Goal: Use online tool/utility: Utilize a website feature to perform a specific function

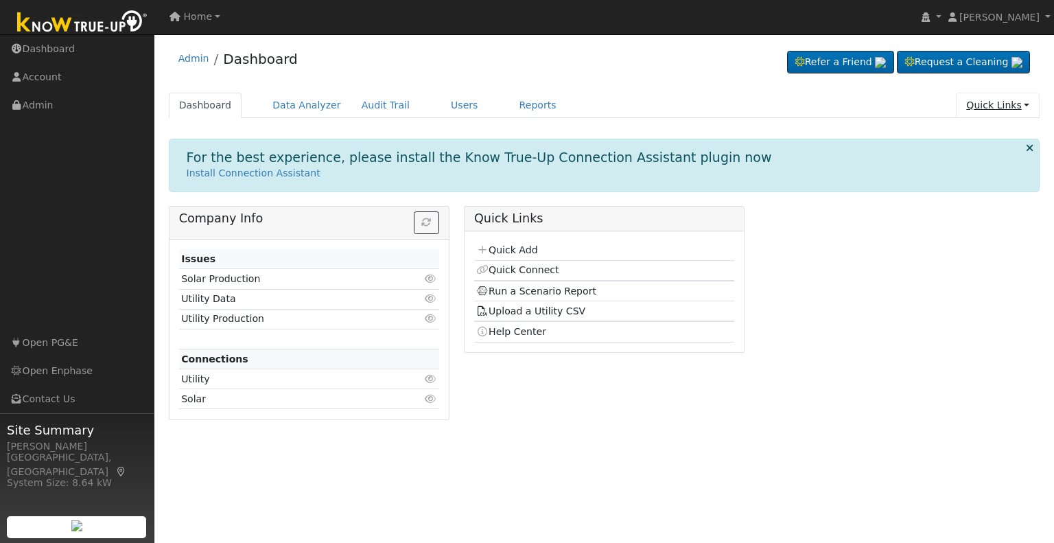
click at [983, 106] on link "Quick Links" at bounding box center [998, 105] width 84 height 25
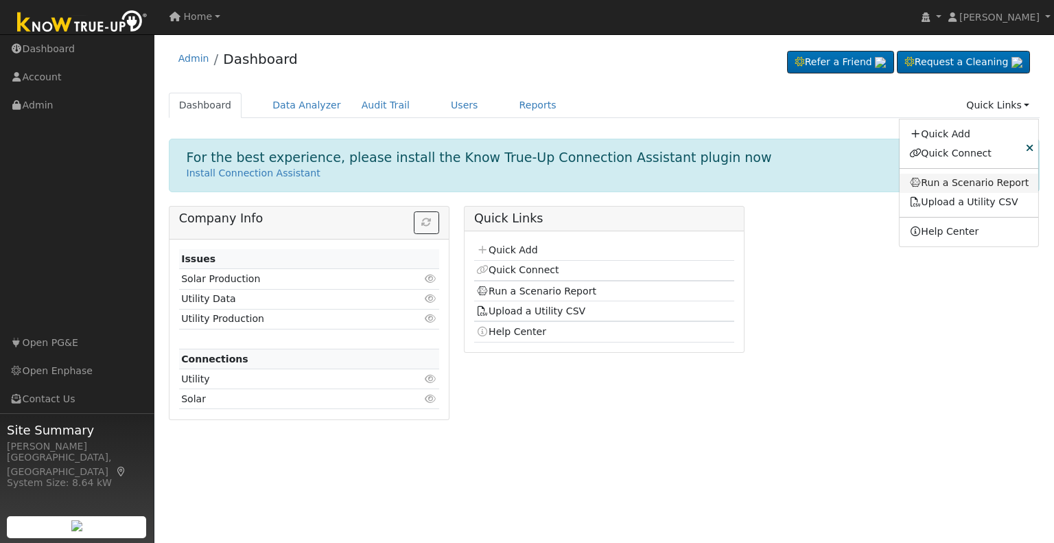
click at [961, 189] on link "Run a Scenario Report" at bounding box center [969, 183] width 139 height 19
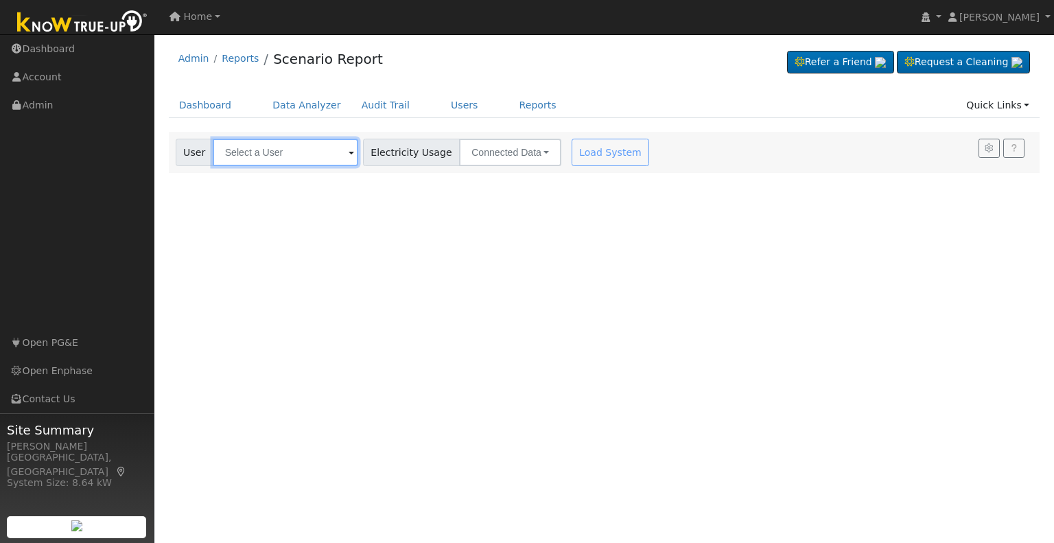
click at [327, 151] on input "text" at bounding box center [286, 152] width 146 height 27
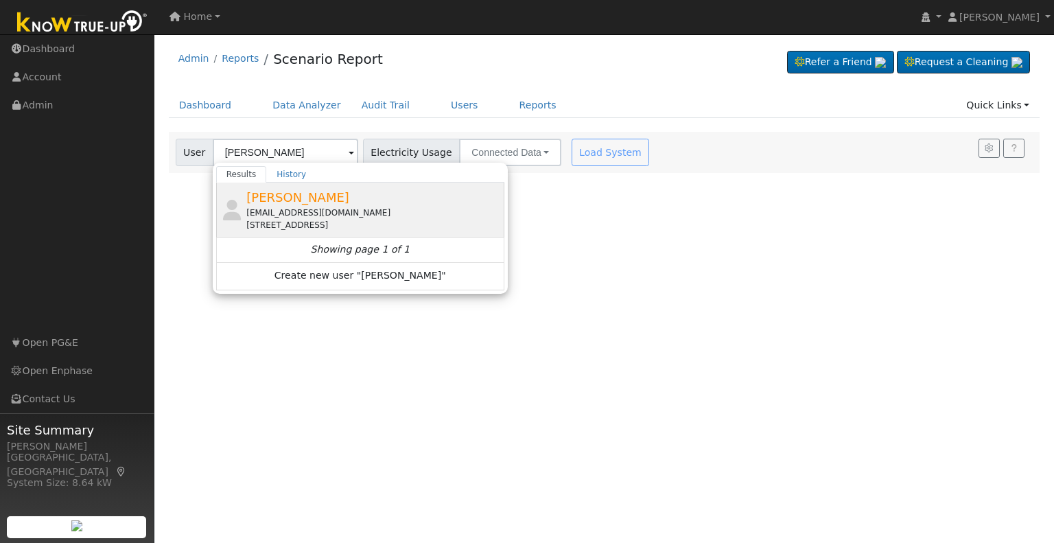
click at [319, 207] on div "[EMAIL_ADDRESS][DOMAIN_NAME]" at bounding box center [373, 213] width 255 height 12
type input "[PERSON_NAME]"
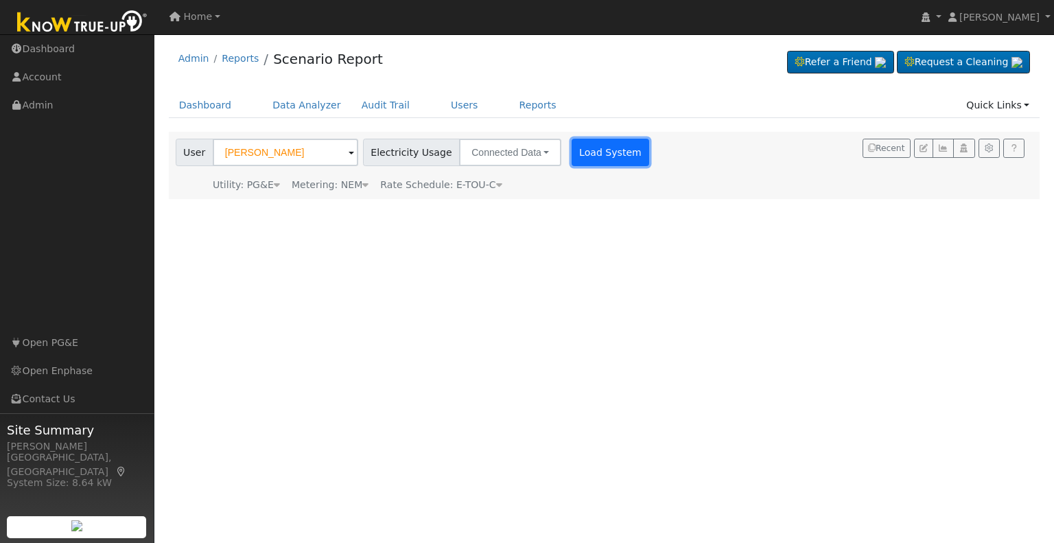
click at [572, 150] on button "Load System" at bounding box center [611, 152] width 78 height 27
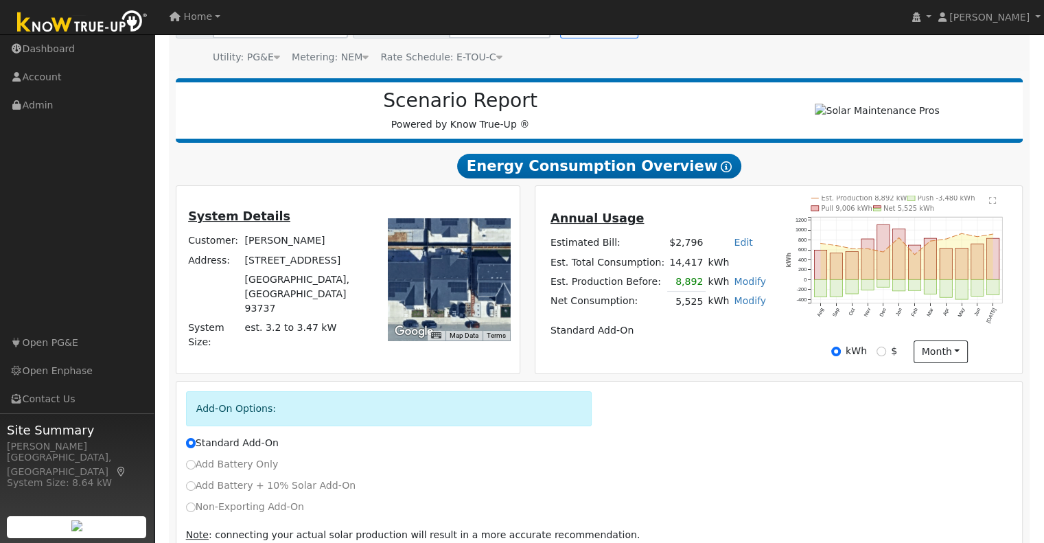
scroll to position [137, 0]
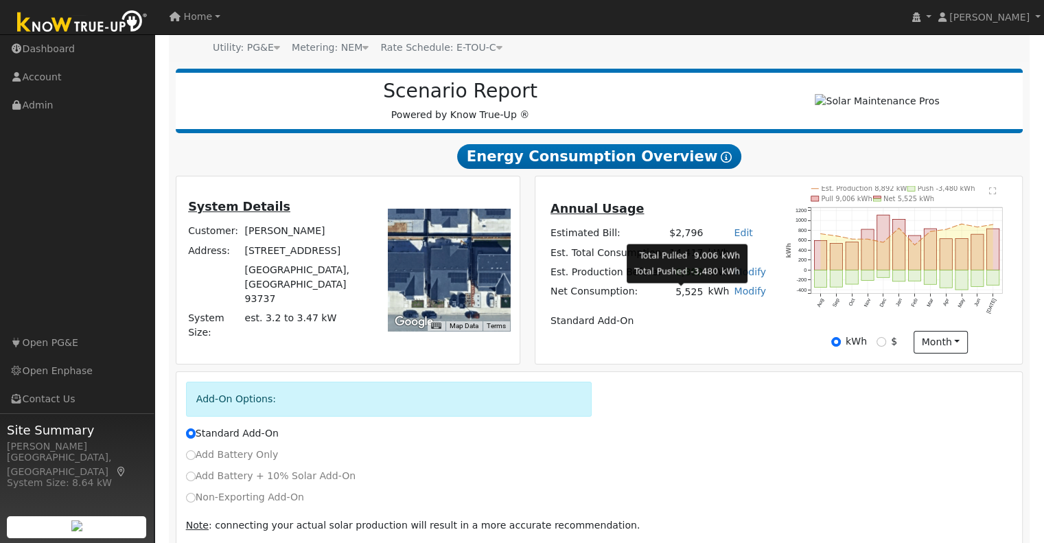
click at [689, 298] on td "5,525" at bounding box center [686, 292] width 38 height 20
click at [680, 319] on td "Standard Add-On" at bounding box center [658, 321] width 220 height 19
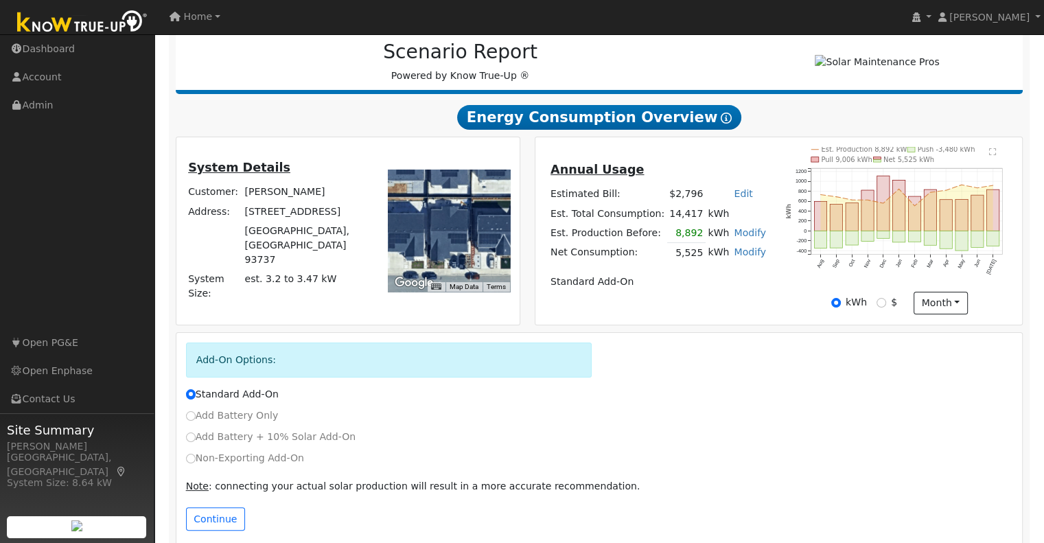
scroll to position [198, 0]
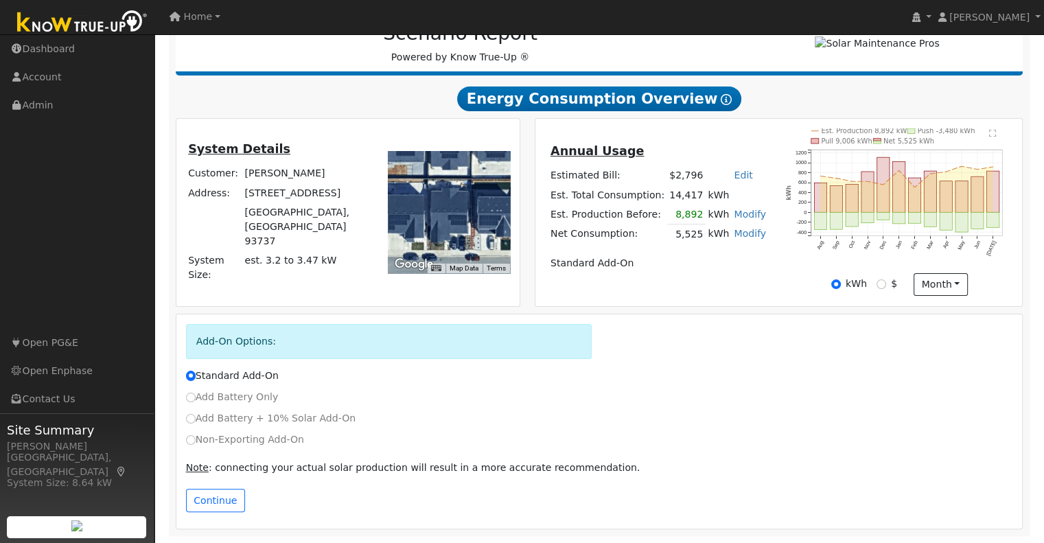
click at [689, 197] on td "14,417" at bounding box center [686, 194] width 38 height 19
click at [684, 214] on td "8,892" at bounding box center [686, 215] width 38 height 20
click at [689, 235] on td "5,525" at bounding box center [686, 234] width 38 height 20
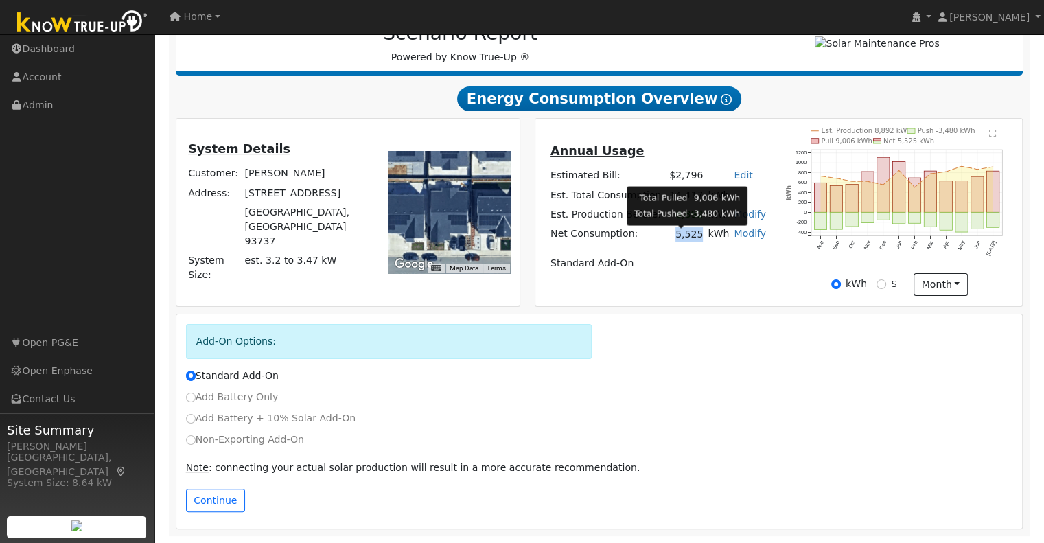
click at [689, 235] on td "5,525" at bounding box center [686, 234] width 38 height 20
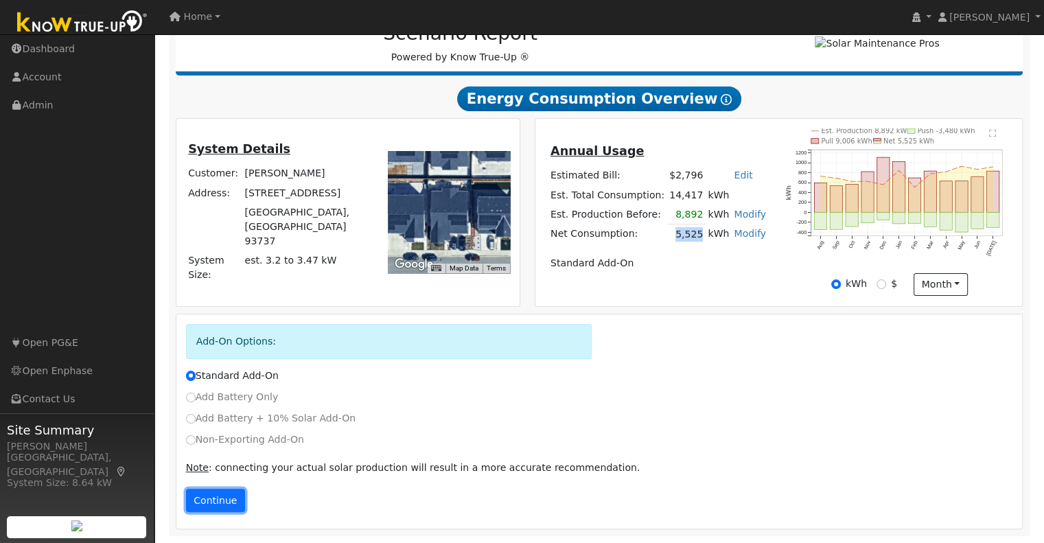
click at [220, 494] on button "Continue" at bounding box center [215, 500] width 59 height 23
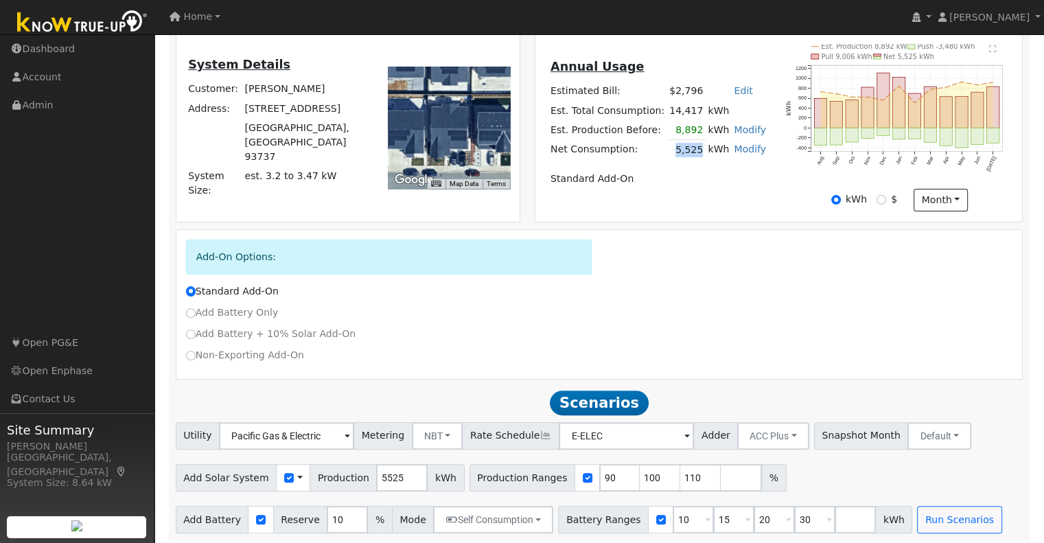
scroll to position [288, 0]
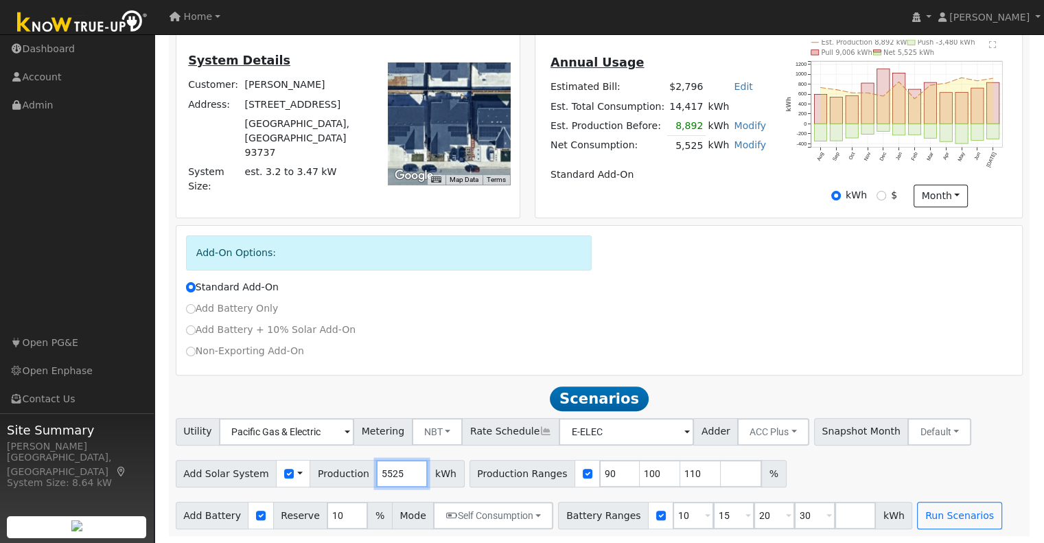
drag, startPoint x: 388, startPoint y: 472, endPoint x: 321, endPoint y: 474, distance: 66.6
click at [321, 474] on div "Add Solar System Use CSV Data Production 5525 kWh" at bounding box center [320, 473] width 289 height 27
type input "7500"
click at [599, 474] on input "90" at bounding box center [619, 473] width 41 height 27
type input "100"
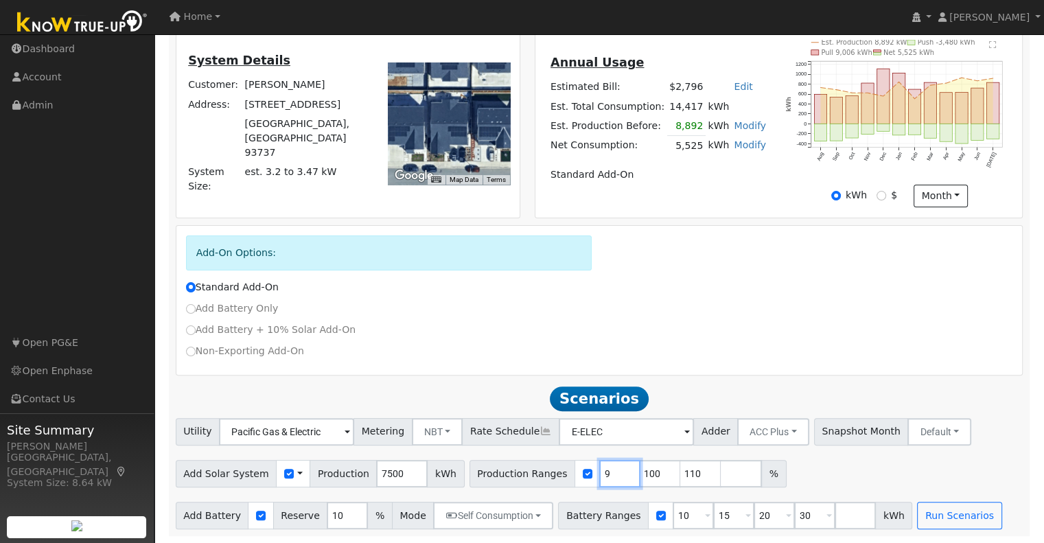
type input "110"
type input "100"
click at [640, 474] on input "110" at bounding box center [660, 473] width 41 height 27
type input "1"
click at [442, 431] on button "NBT" at bounding box center [437, 431] width 51 height 27
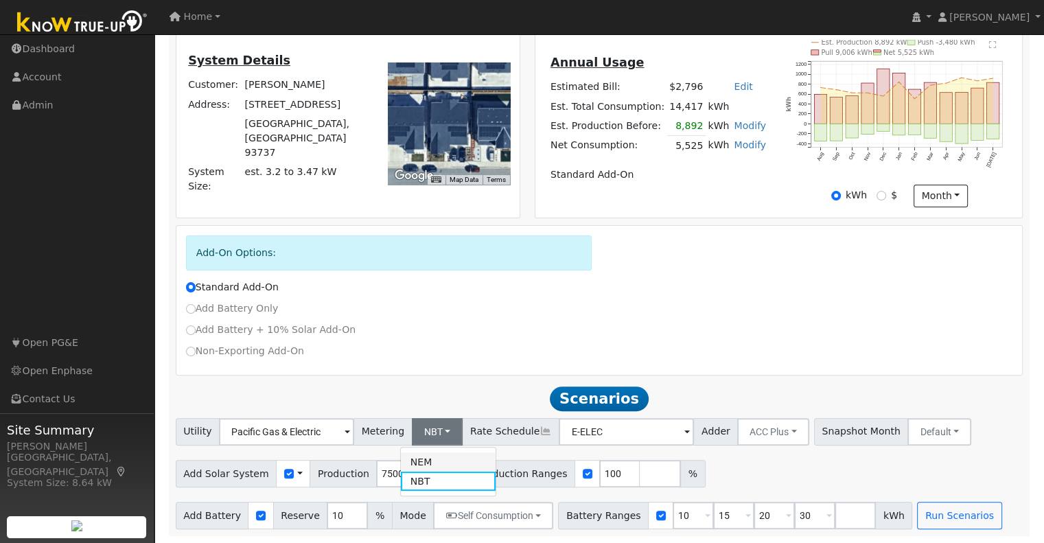
click at [437, 456] on link "NEM" at bounding box center [448, 461] width 95 height 19
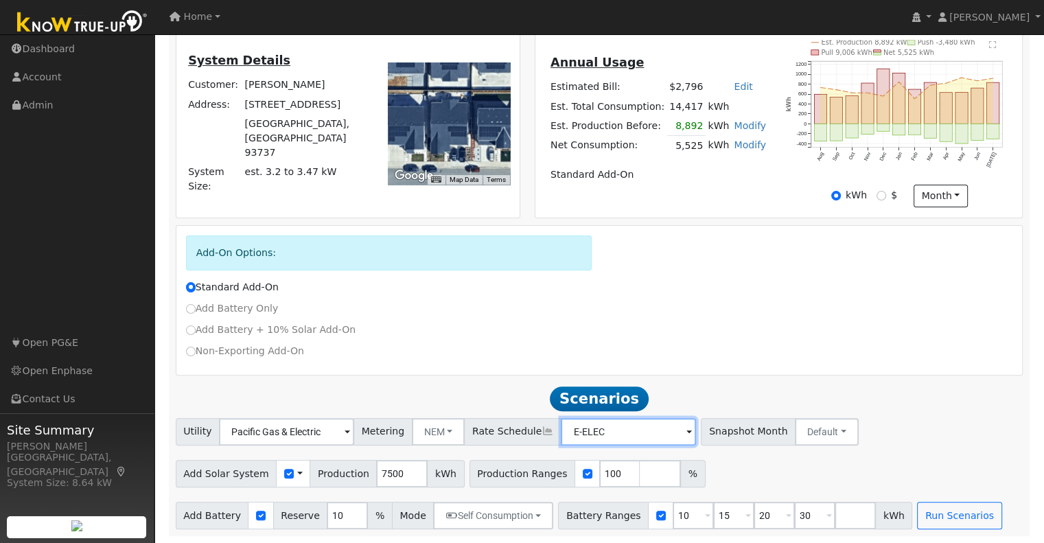
click at [354, 426] on input "E-ELEC" at bounding box center [286, 431] width 135 height 27
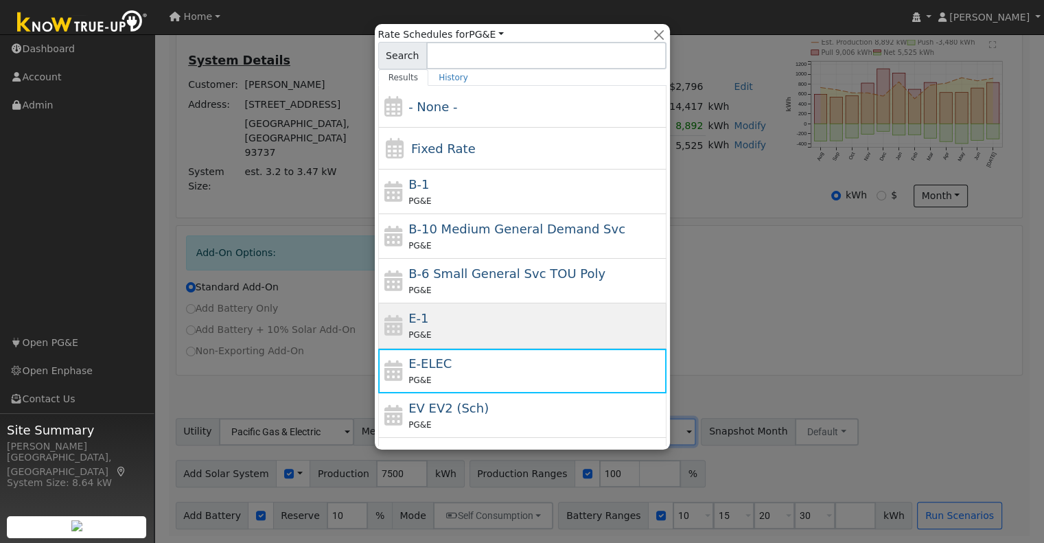
click at [517, 318] on div "E-1 PG&E" at bounding box center [535, 325] width 255 height 33
type input "E-1"
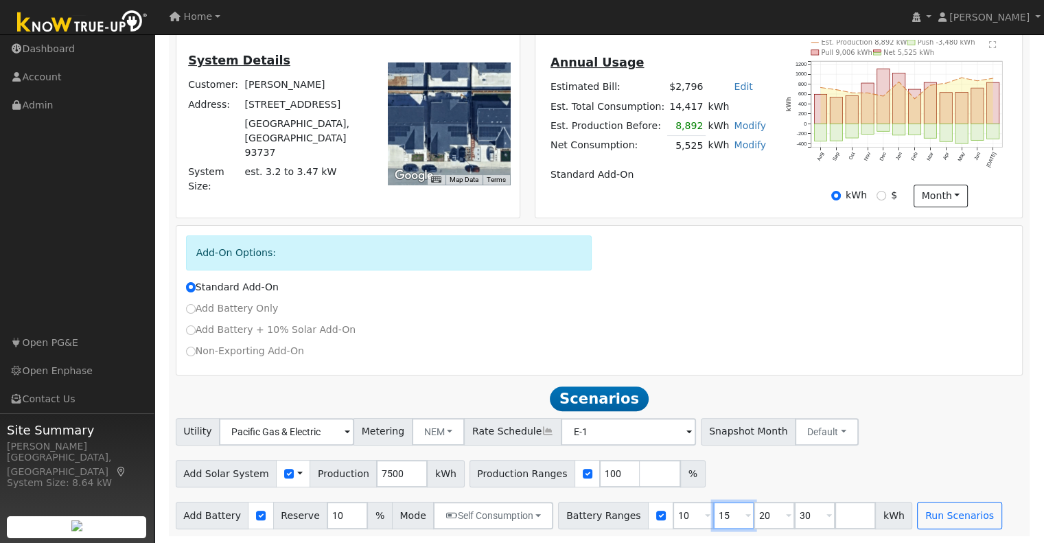
click at [713, 513] on input "15" at bounding box center [733, 515] width 41 height 27
type input "20"
type input "30"
type input "3"
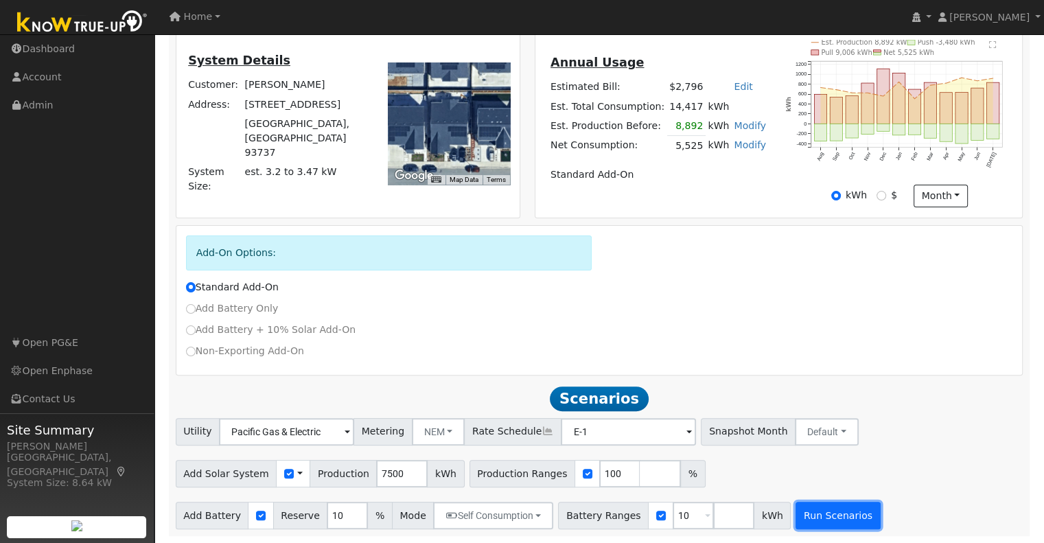
click at [796, 524] on button "Run Scenarios" at bounding box center [838, 515] width 84 height 27
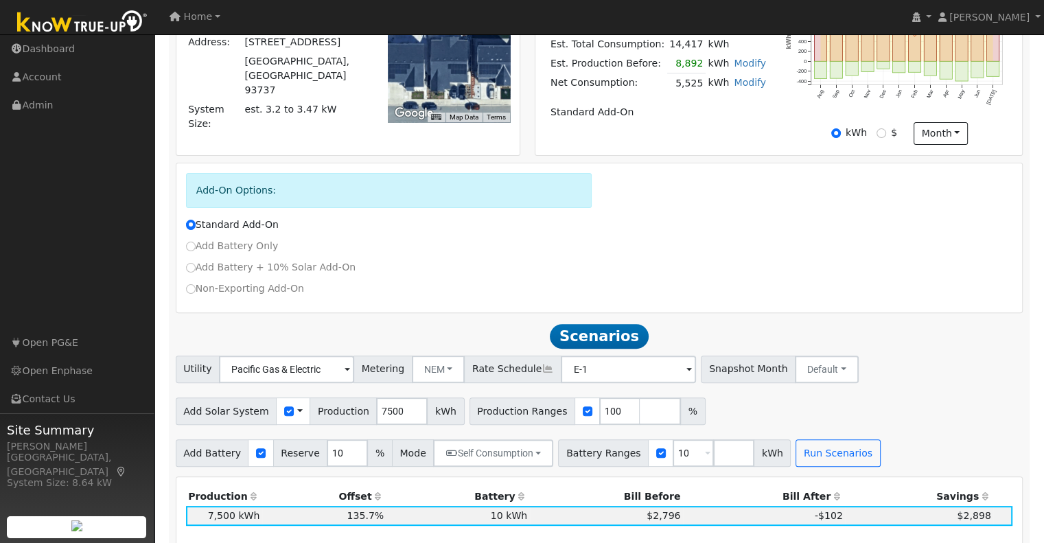
scroll to position [216, 0]
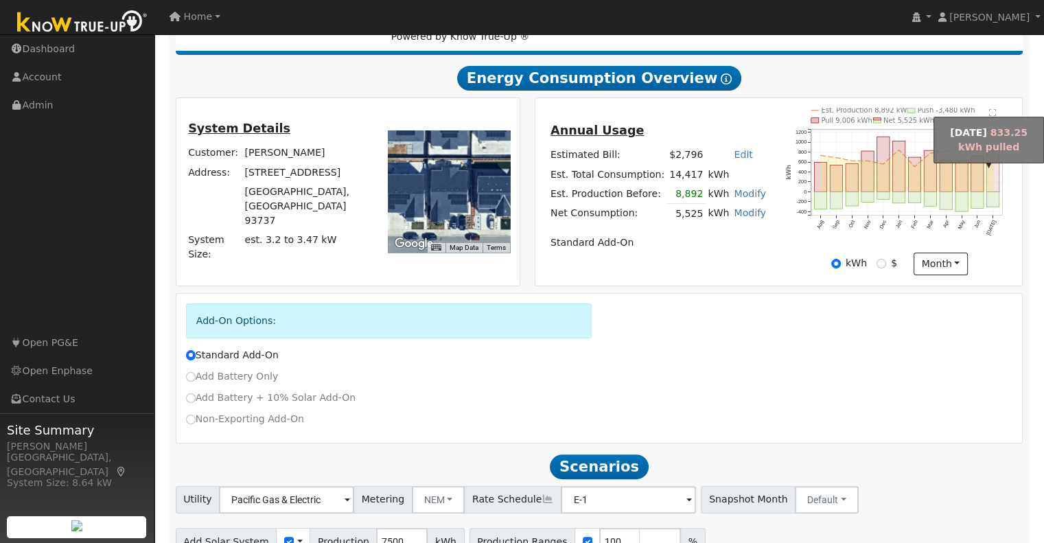
click at [992, 177] on rect "onclick=""" at bounding box center [993, 170] width 12 height 41
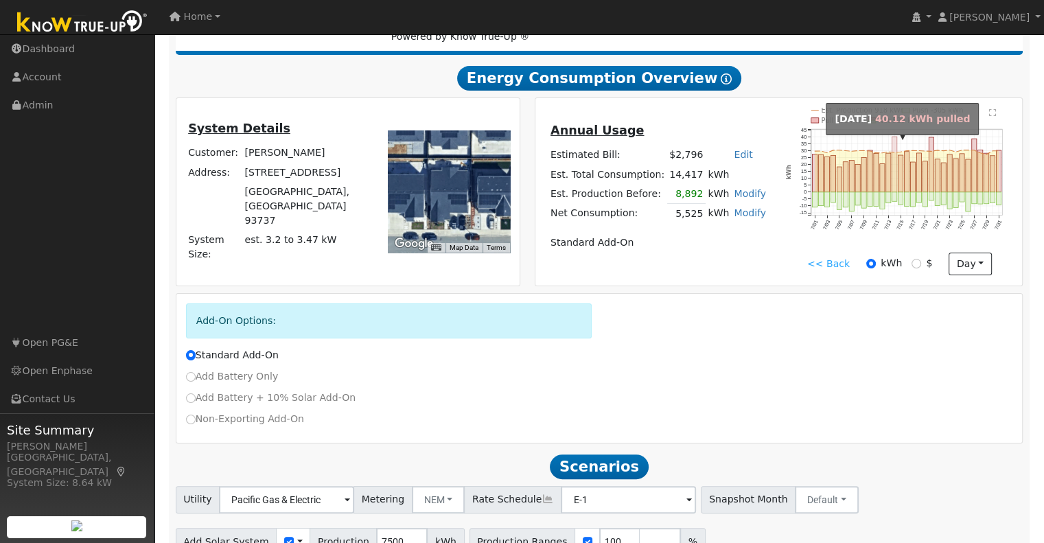
click at [895, 183] on rect "onclick=""" at bounding box center [894, 165] width 5 height 56
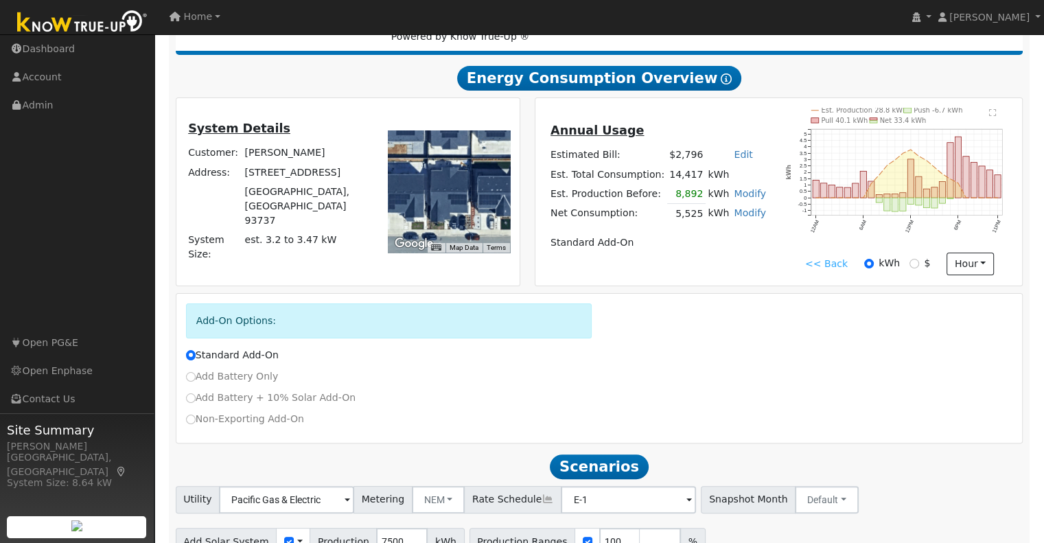
click at [840, 266] on link "<< Back" at bounding box center [826, 264] width 43 height 14
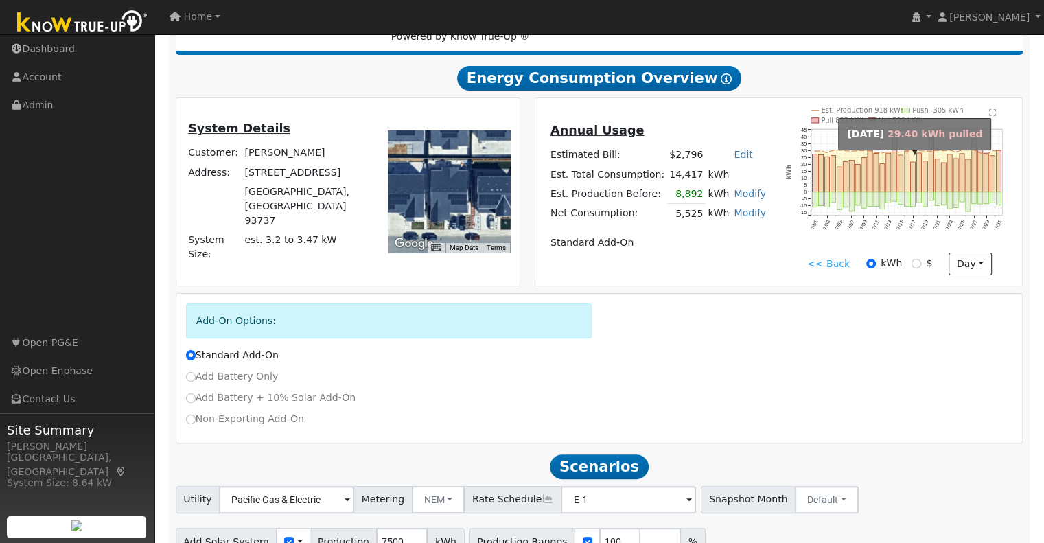
click at [906, 181] on rect "onclick=""" at bounding box center [907, 172] width 5 height 41
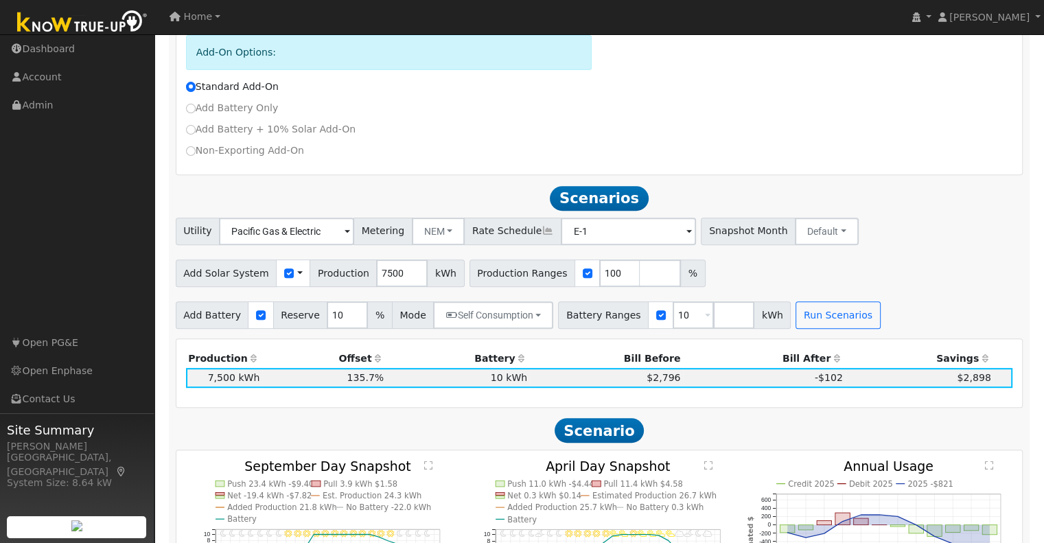
scroll to position [559, 0]
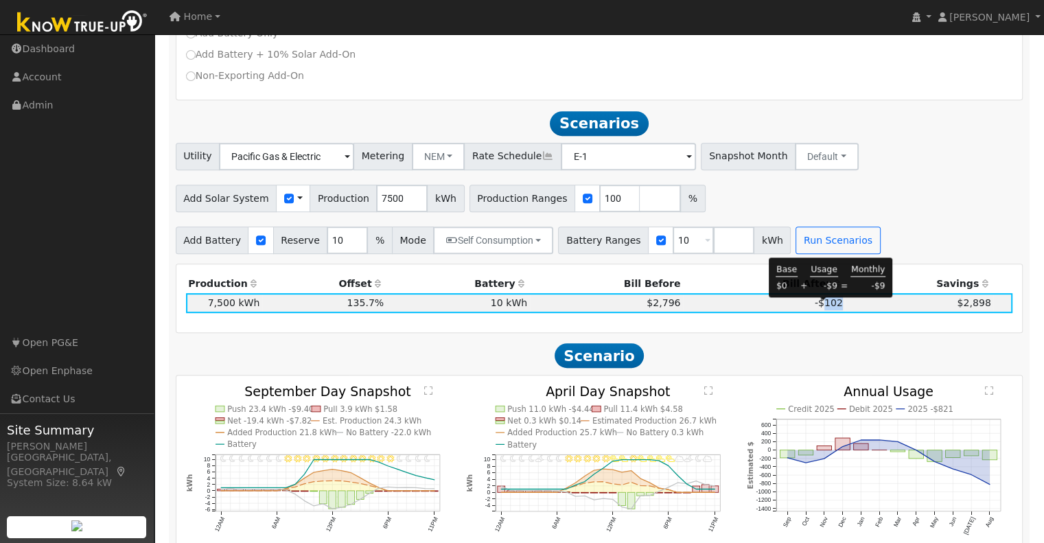
drag, startPoint x: 838, startPoint y: 308, endPoint x: 818, endPoint y: 312, distance: 20.3
click at [818, 312] on tr "7,500 kWh 135.7% 10 kWh 10% $2,796 -$102 $2,898 1" at bounding box center [599, 302] width 827 height 19
click at [838, 332] on div "Production Offset Battery Reserve Mode ACC Push Incentive Bill Before Bill Afte…" at bounding box center [599, 298] width 846 height 68
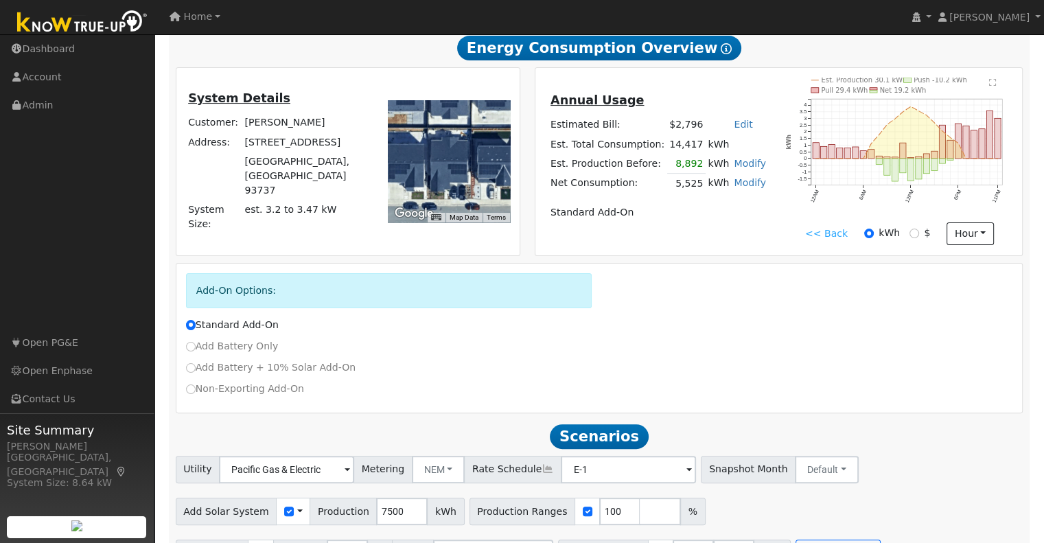
scroll to position [147, 0]
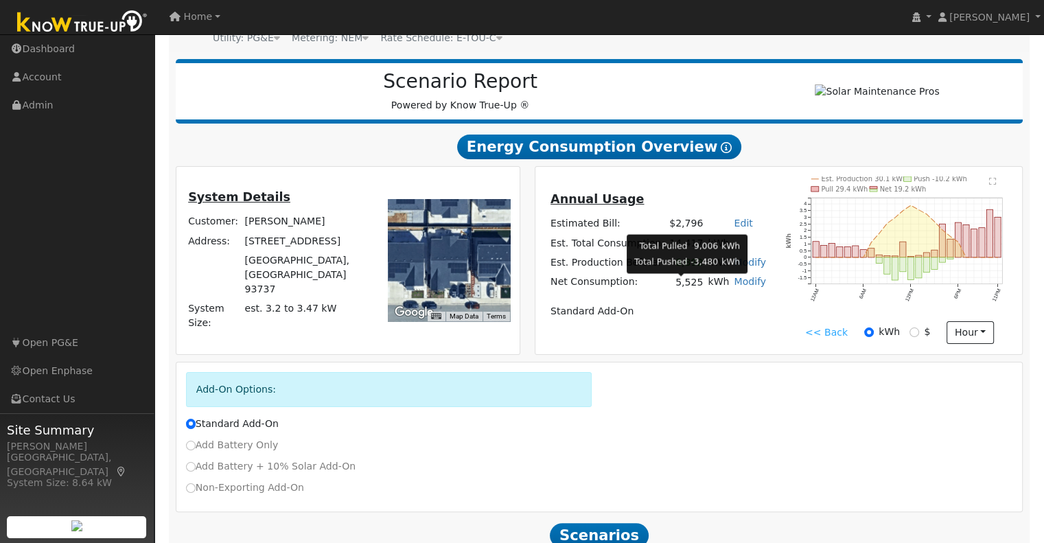
click at [684, 287] on td "5,525" at bounding box center [686, 283] width 38 height 20
